Goal: Task Accomplishment & Management: Use online tool/utility

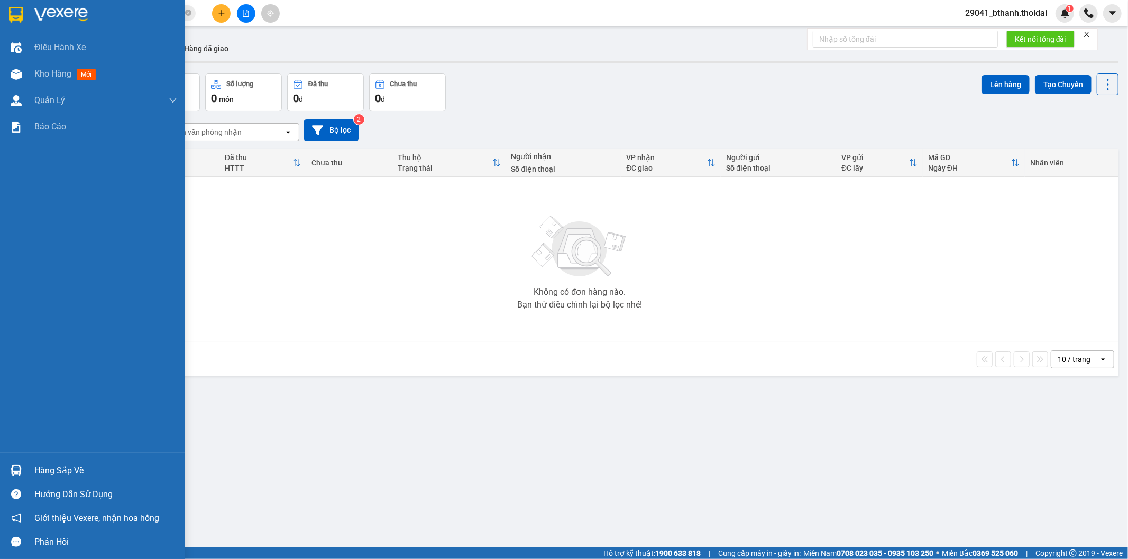
click at [29, 467] on div "Hàng sắp về" at bounding box center [92, 471] width 185 height 24
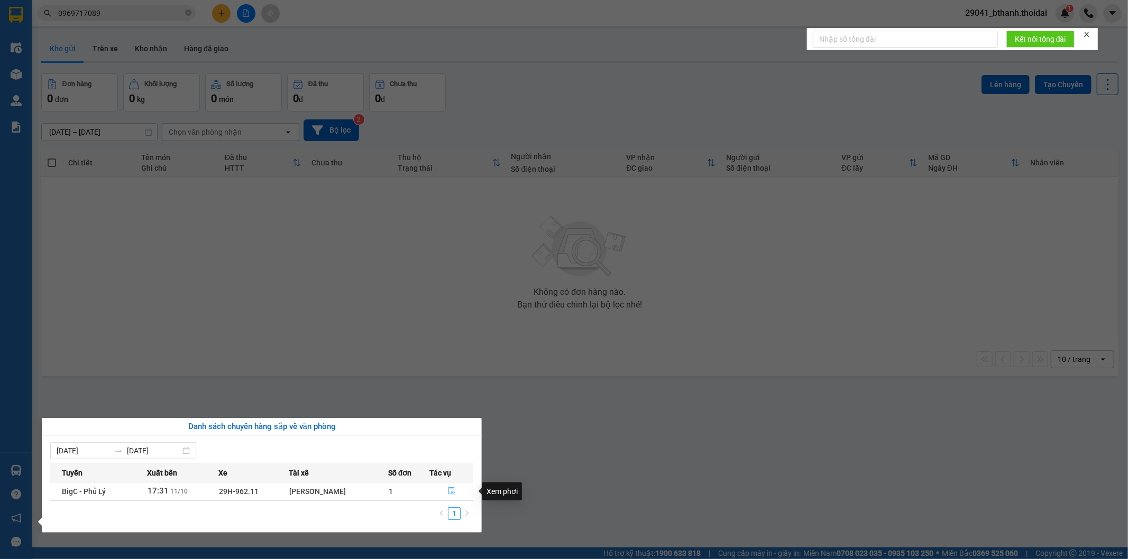
click at [452, 494] on icon "file-done" at bounding box center [451, 491] width 6 height 7
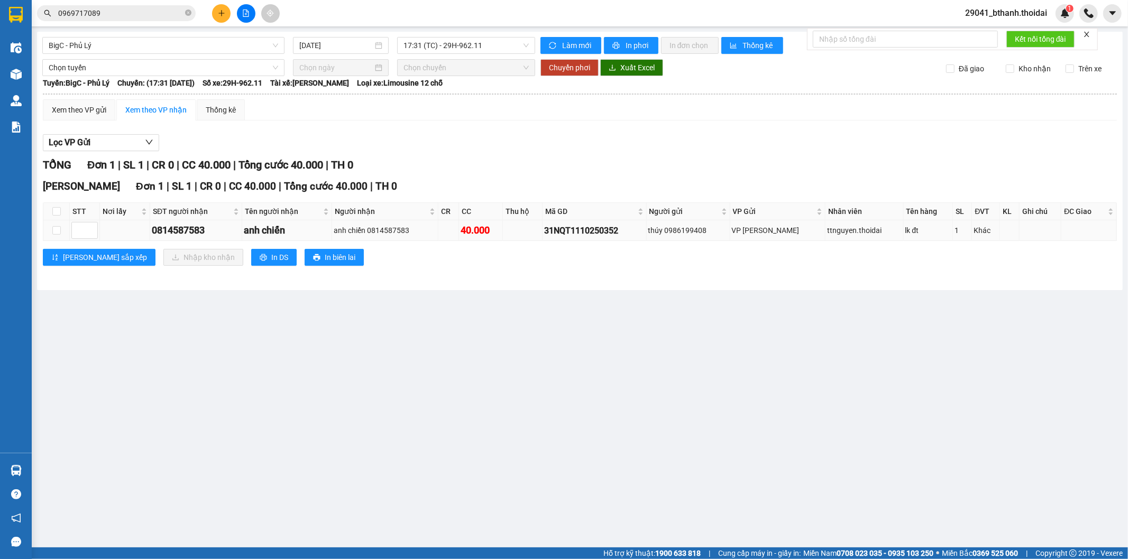
click at [143, 226] on td at bounding box center [125, 231] width 50 height 21
click at [59, 232] on input "checkbox" at bounding box center [56, 230] width 8 height 8
checkbox input "true"
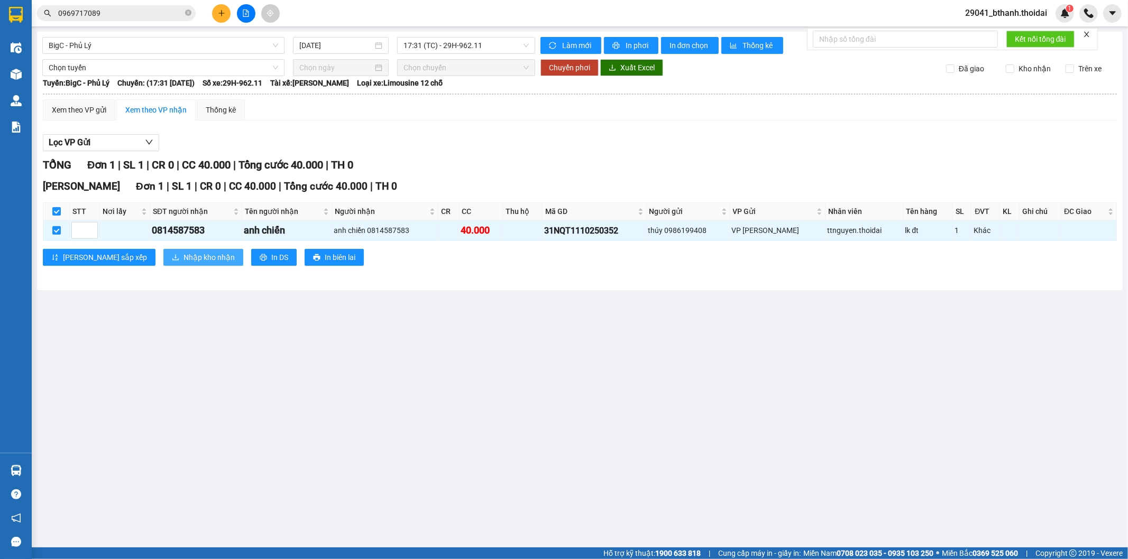
click at [187, 256] on span "Nhập kho nhận" at bounding box center [209, 258] width 51 height 12
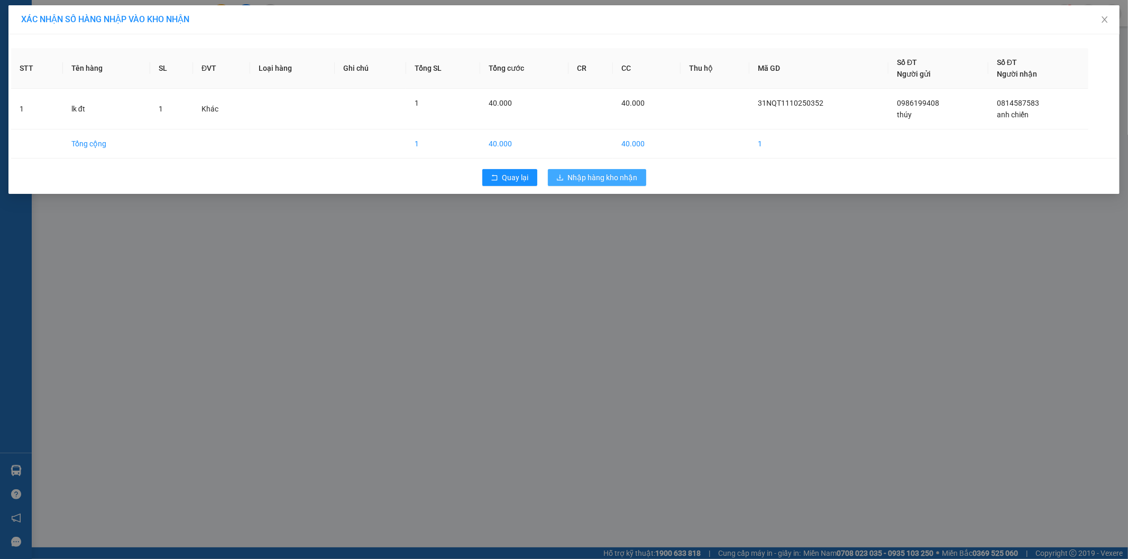
click at [600, 178] on span "Nhập hàng kho nhận" at bounding box center [603, 178] width 70 height 12
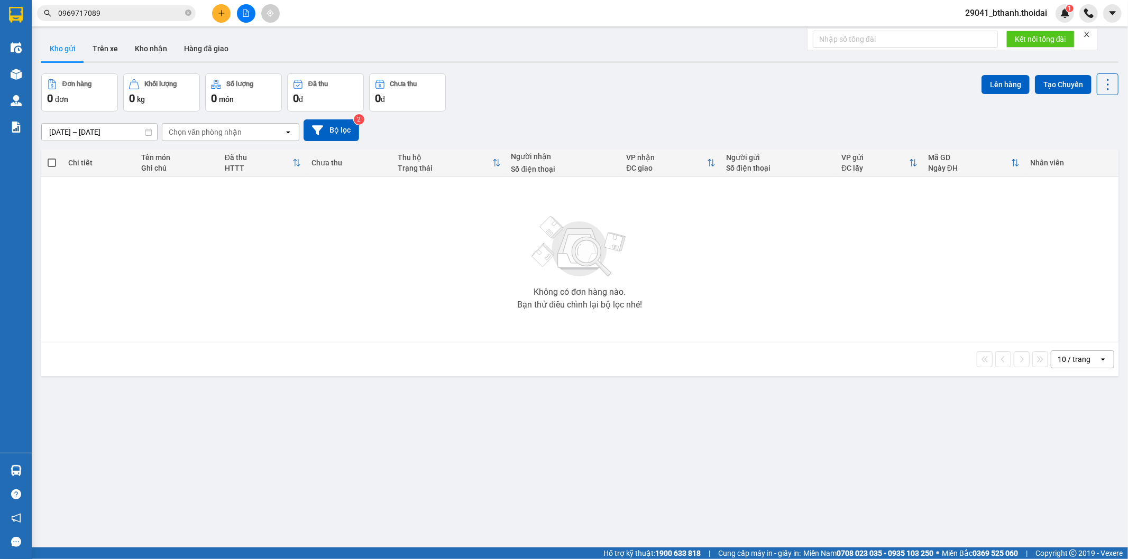
click at [144, 61] on div at bounding box center [579, 62] width 1077 height 2
click at [147, 52] on button "Kho nhận" at bounding box center [150, 48] width 49 height 25
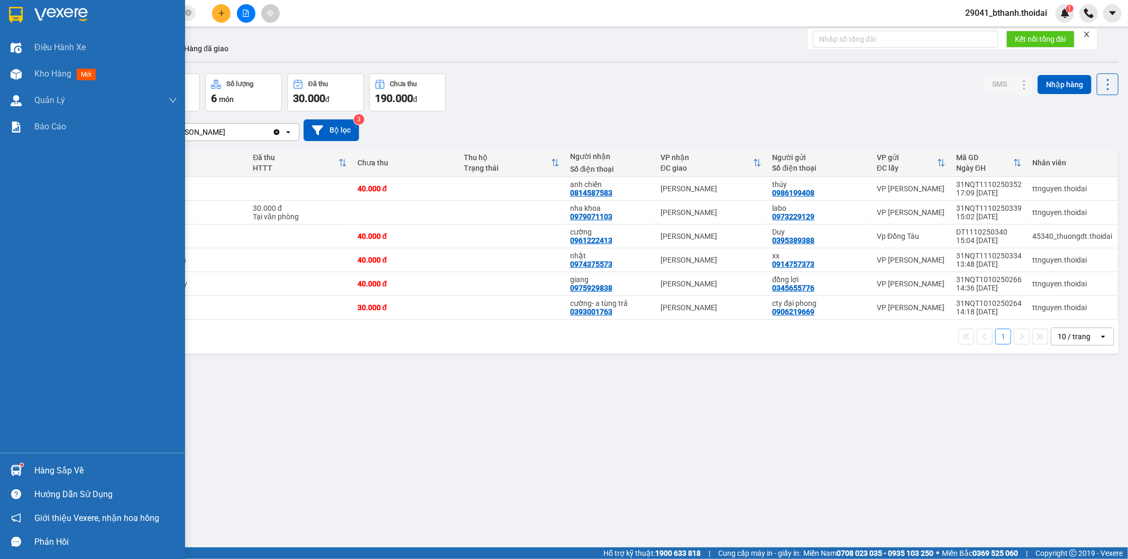
click at [87, 472] on div "Hàng sắp về" at bounding box center [105, 471] width 143 height 16
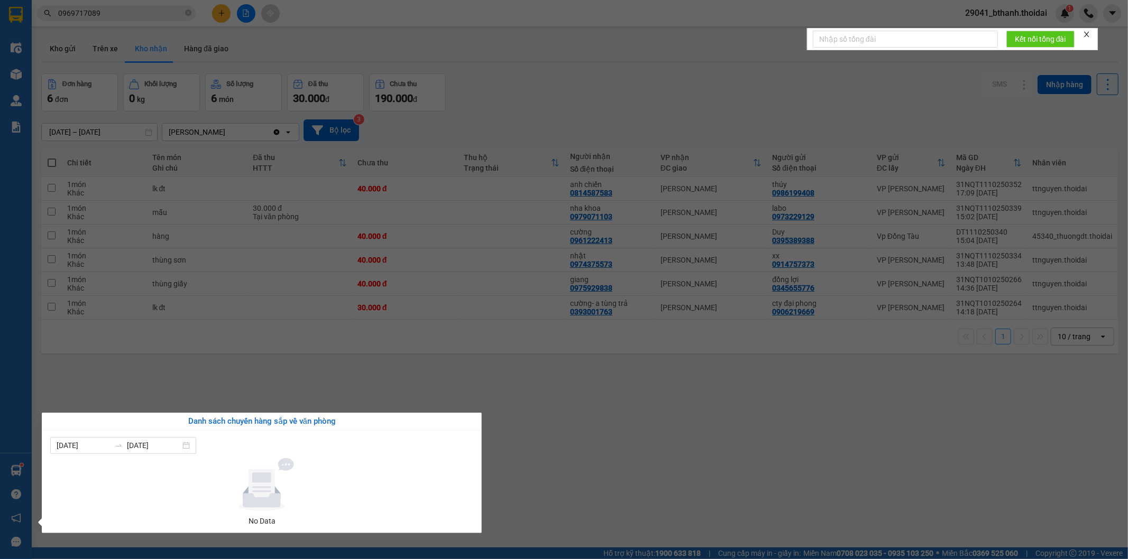
click at [568, 500] on section "Kết quả tìm kiếm ( 11 ) Bộ lọc Mã ĐH Trạng thái Món hàng Thu hộ Tổng cước Chưa …" at bounding box center [564, 279] width 1128 height 559
